Goal: Find specific page/section

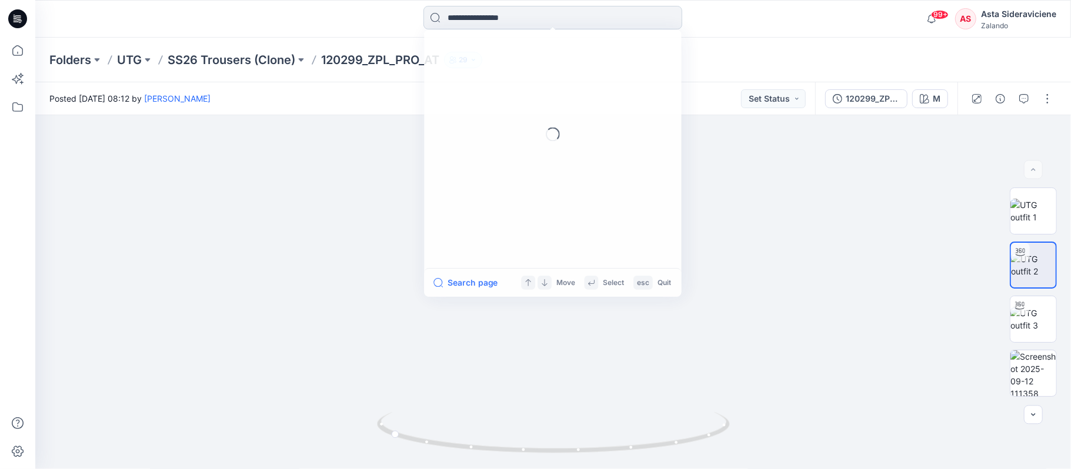
click at [443, 16] on input at bounding box center [553, 18] width 259 height 24
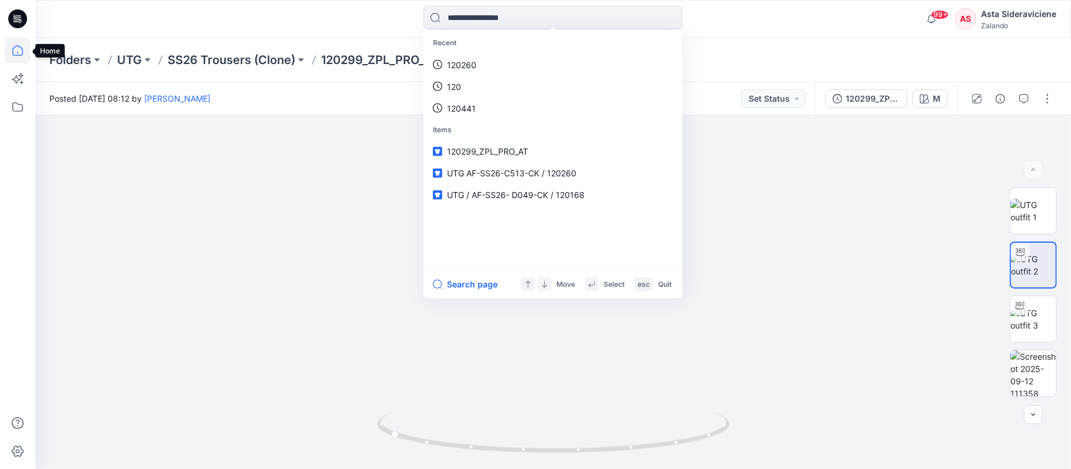
click at [15, 49] on icon at bounding box center [18, 51] width 26 height 26
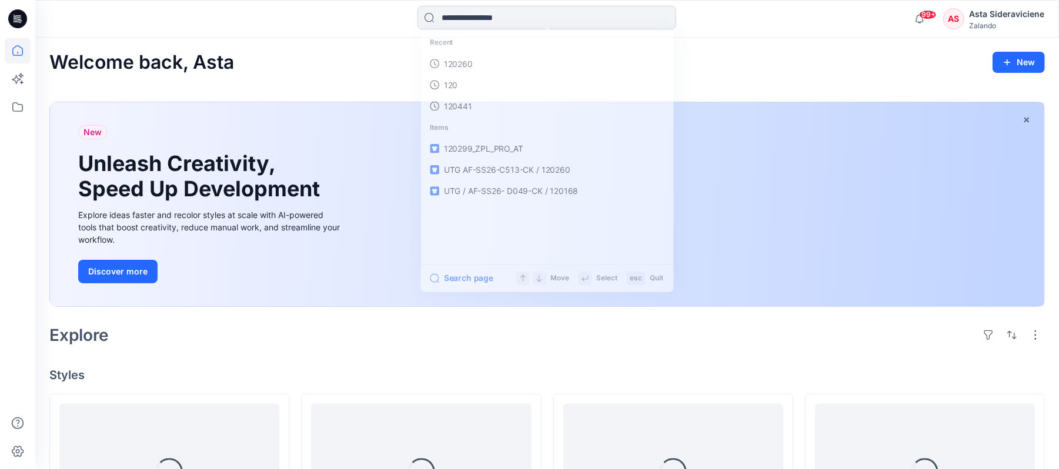
click at [497, 19] on input at bounding box center [547, 18] width 259 height 24
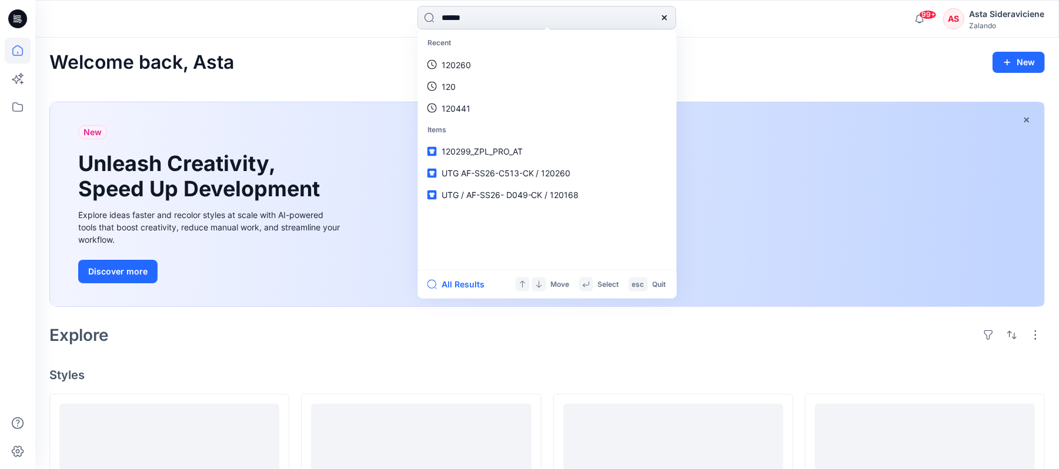
type input "******"
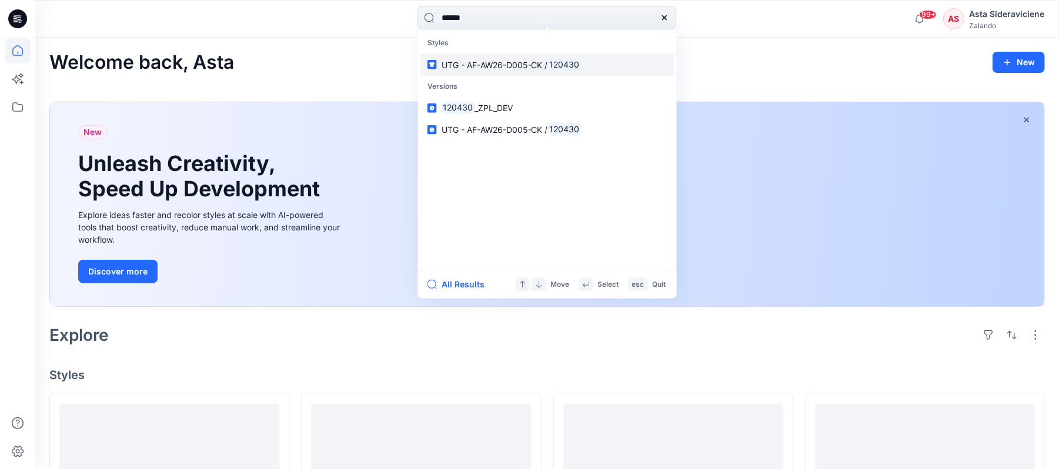
click at [501, 64] on span "UTG - AF-AW26-D005-CK /" at bounding box center [495, 64] width 106 height 10
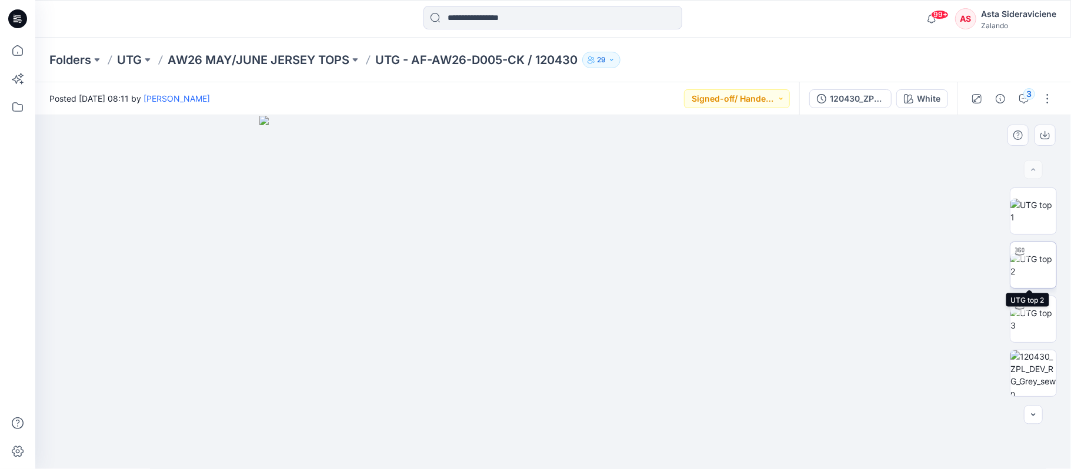
click at [1024, 276] on img at bounding box center [1034, 265] width 46 height 25
drag, startPoint x: 558, startPoint y: 448, endPoint x: 576, endPoint y: 391, distance: 60.1
click at [584, 412] on div at bounding box center [553, 292] width 1036 height 354
drag, startPoint x: 509, startPoint y: 219, endPoint x: 462, endPoint y: 348, distance: 137.2
click at [462, 348] on img at bounding box center [506, 163] width 1131 height 614
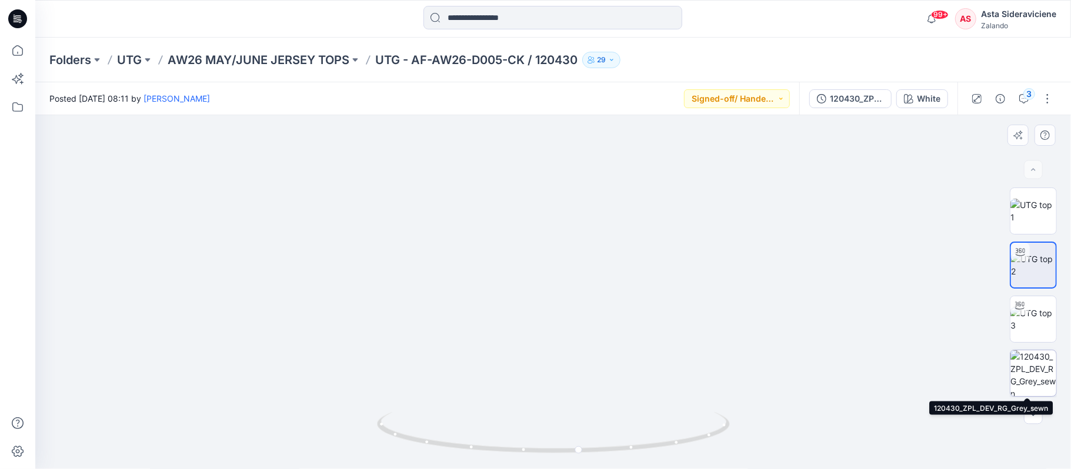
click at [1032, 372] on img at bounding box center [1034, 374] width 46 height 46
